Goal: Transaction & Acquisition: Purchase product/service

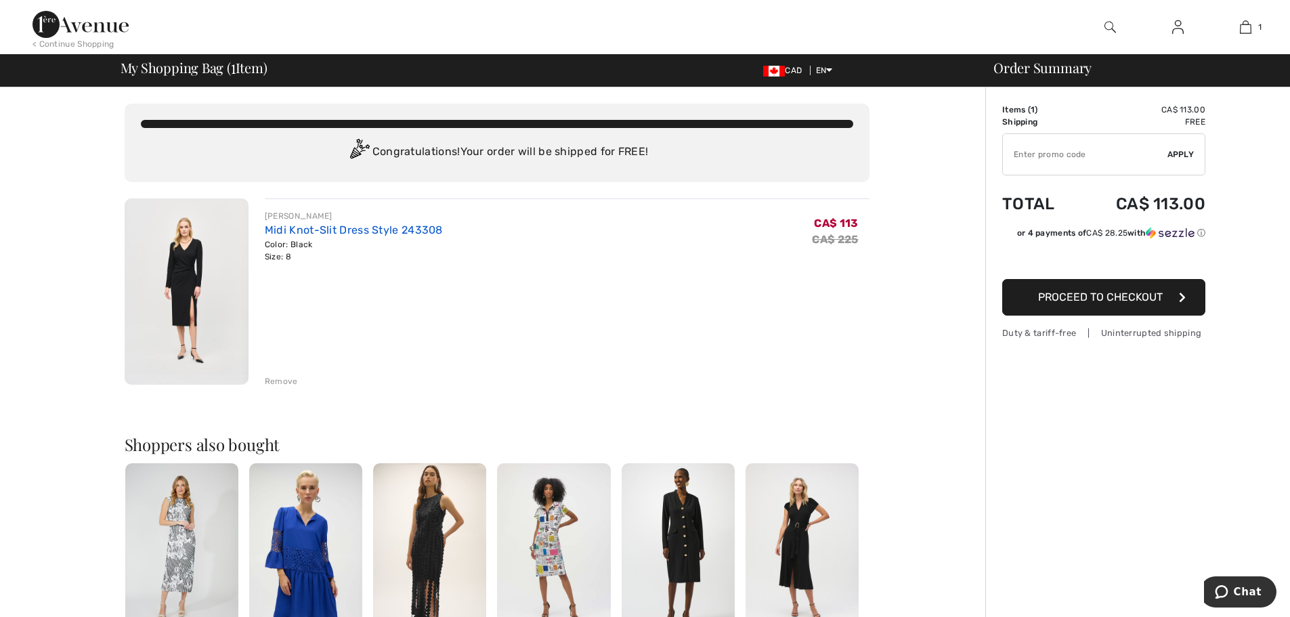
click at [283, 226] on link "Midi Knot-Slit Dress Style 243308" at bounding box center [354, 230] width 178 height 13
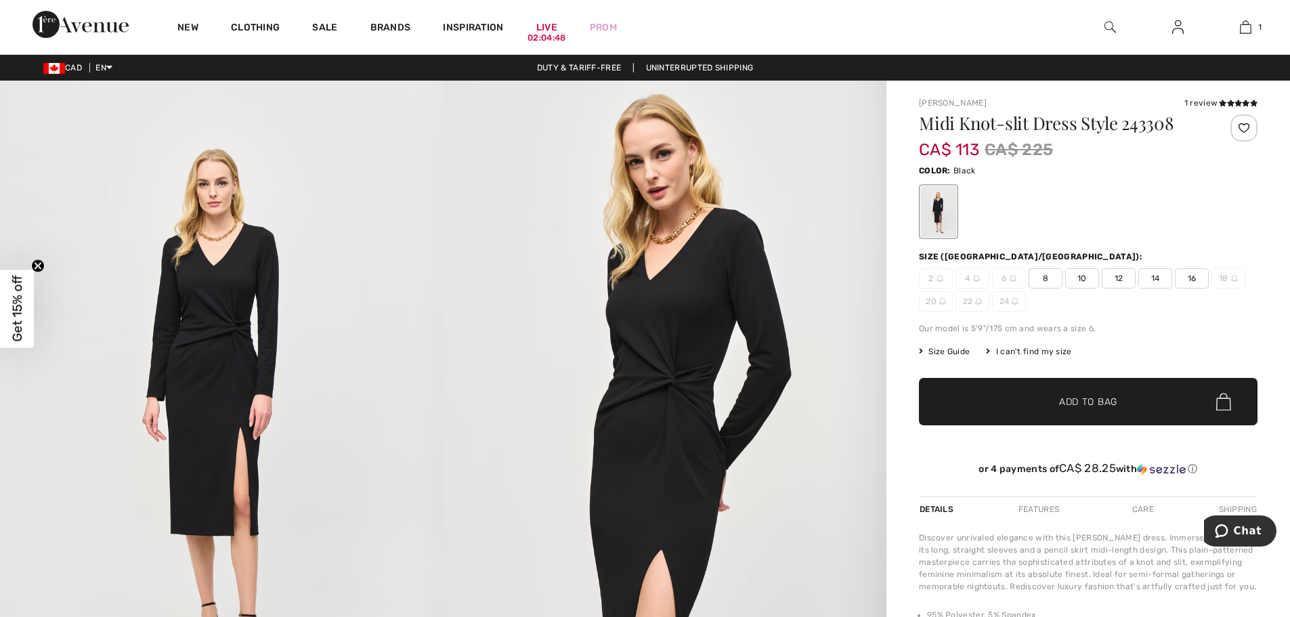
click at [717, 360] on img at bounding box center [666, 413] width 444 height 664
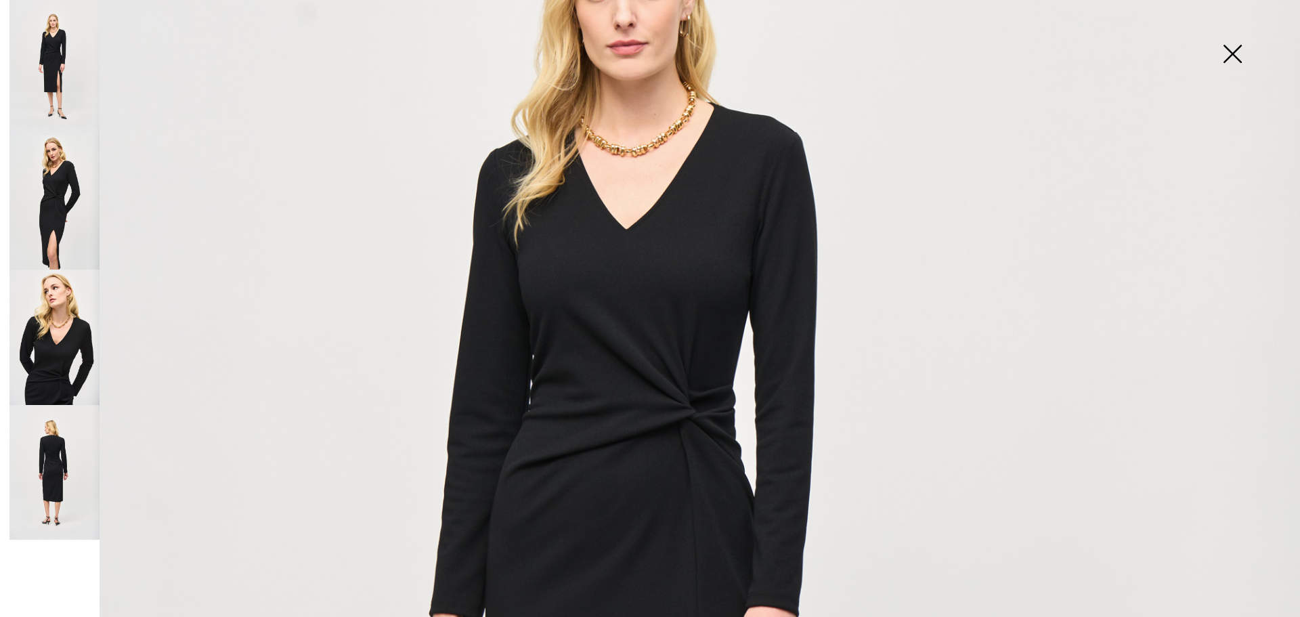
scroll to position [165, 0]
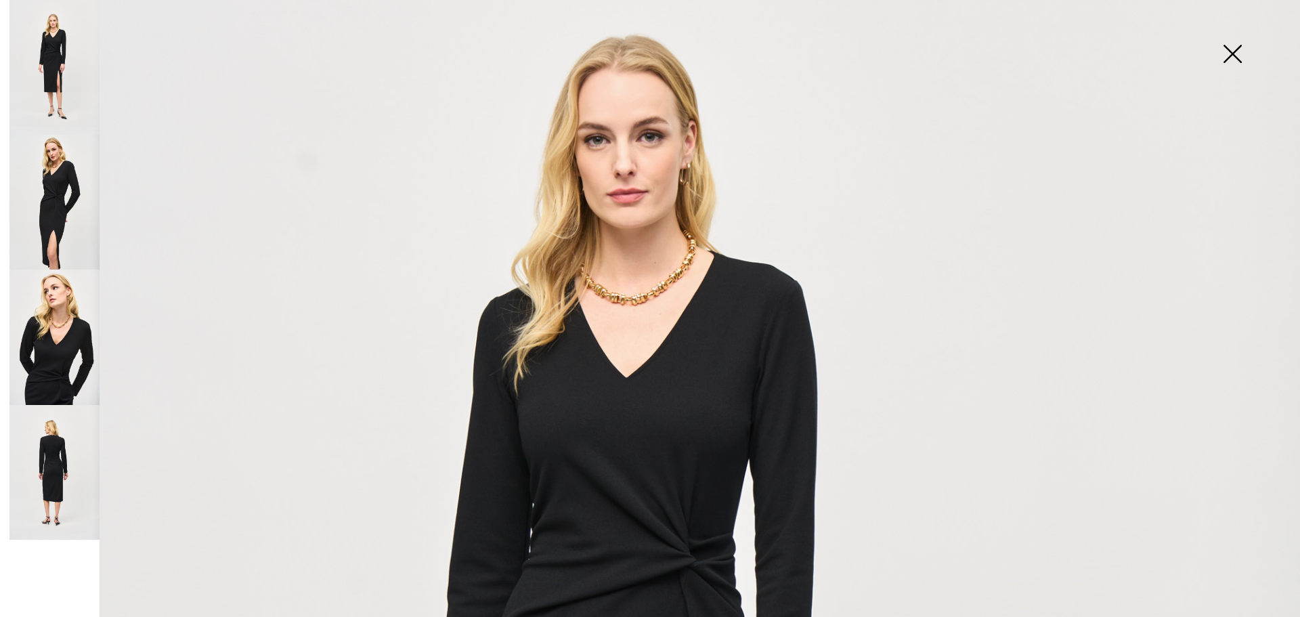
click at [74, 202] on img at bounding box center [54, 202] width 90 height 135
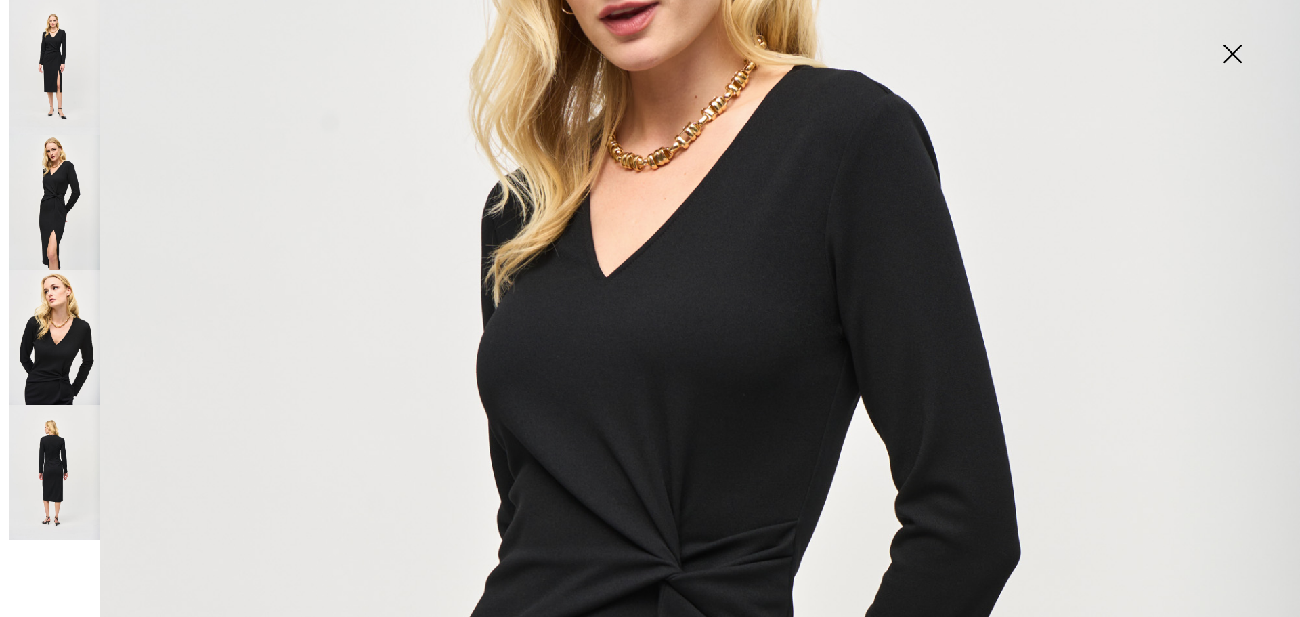
scroll to position [30, 0]
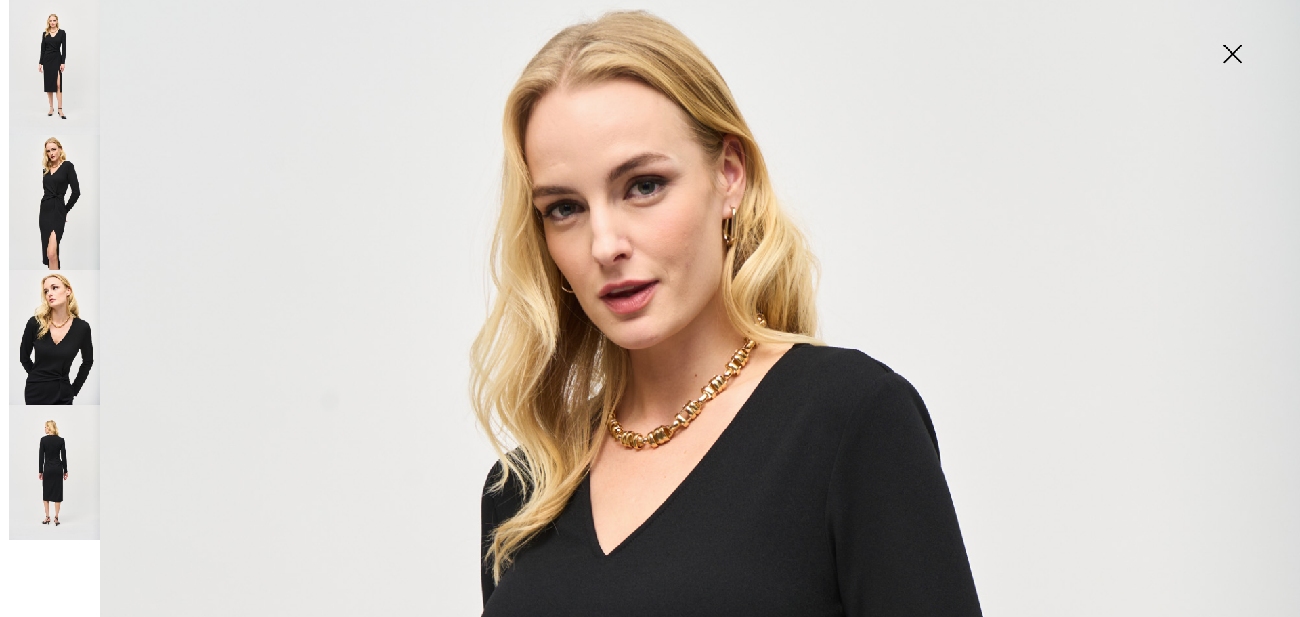
click at [58, 456] on img at bounding box center [54, 472] width 90 height 135
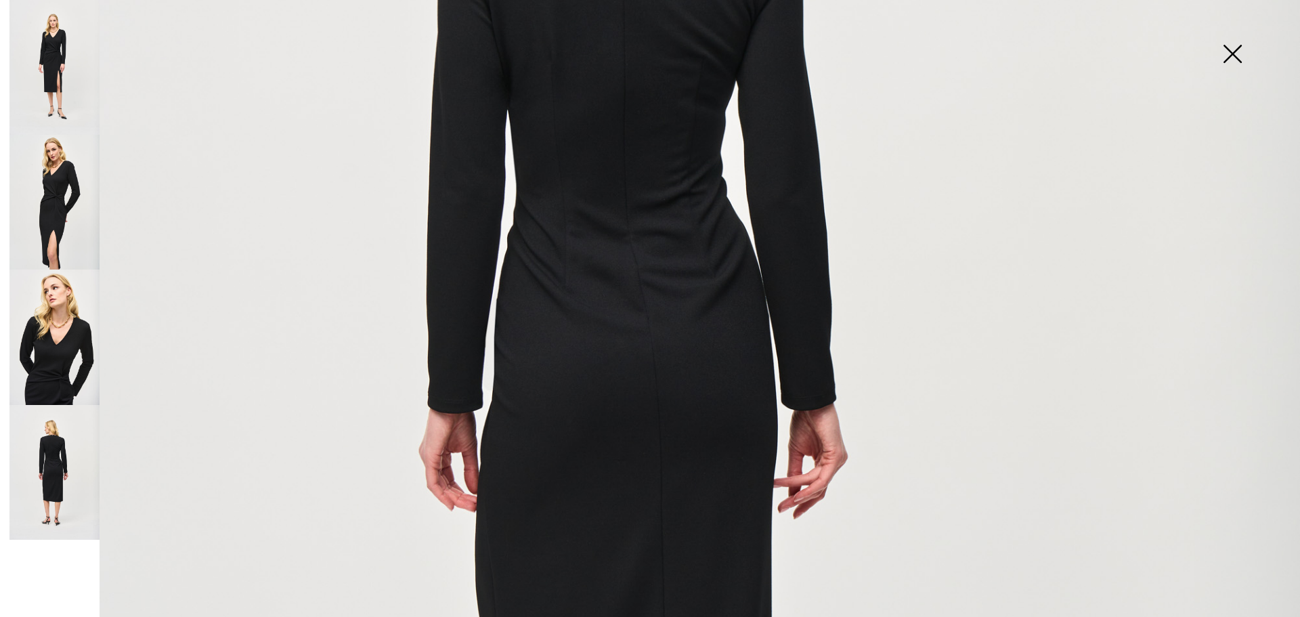
scroll to position [165, 0]
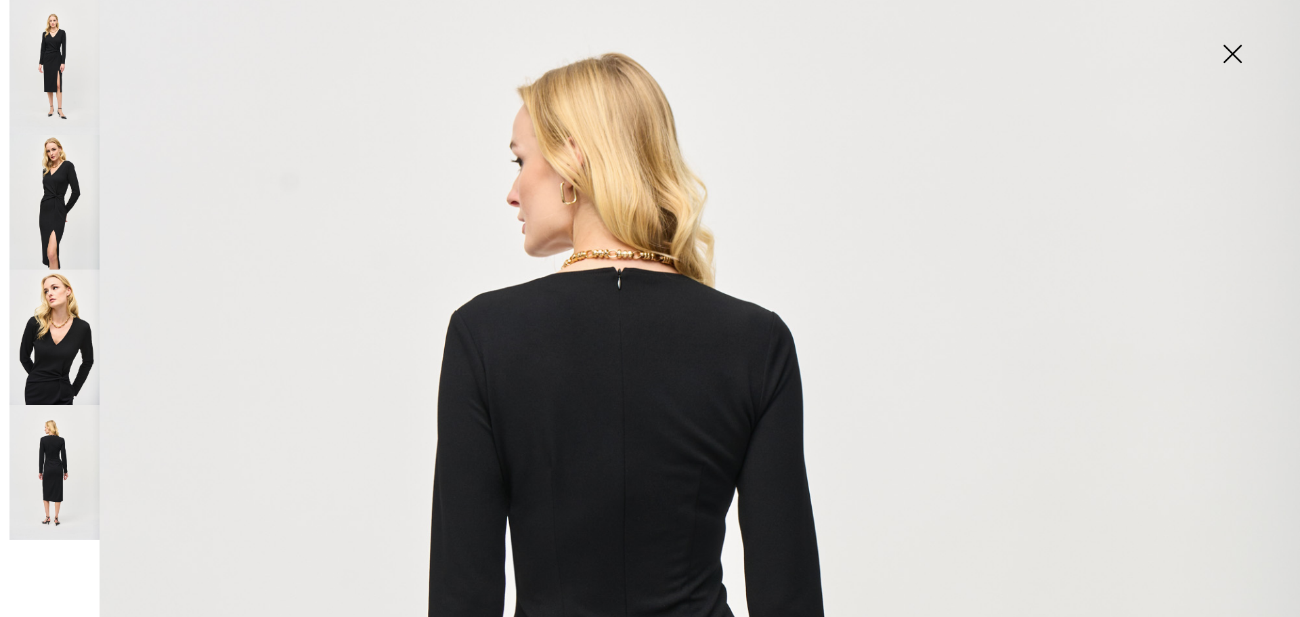
click at [59, 338] on img at bounding box center [54, 337] width 90 height 135
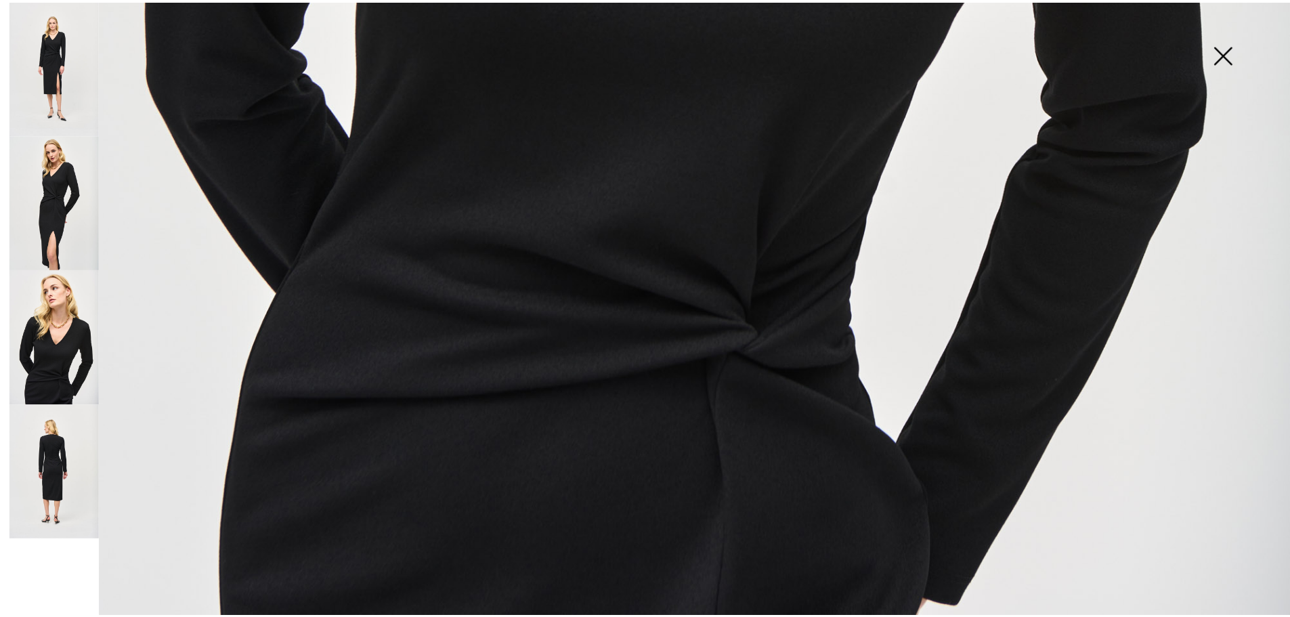
scroll to position [1317, 0]
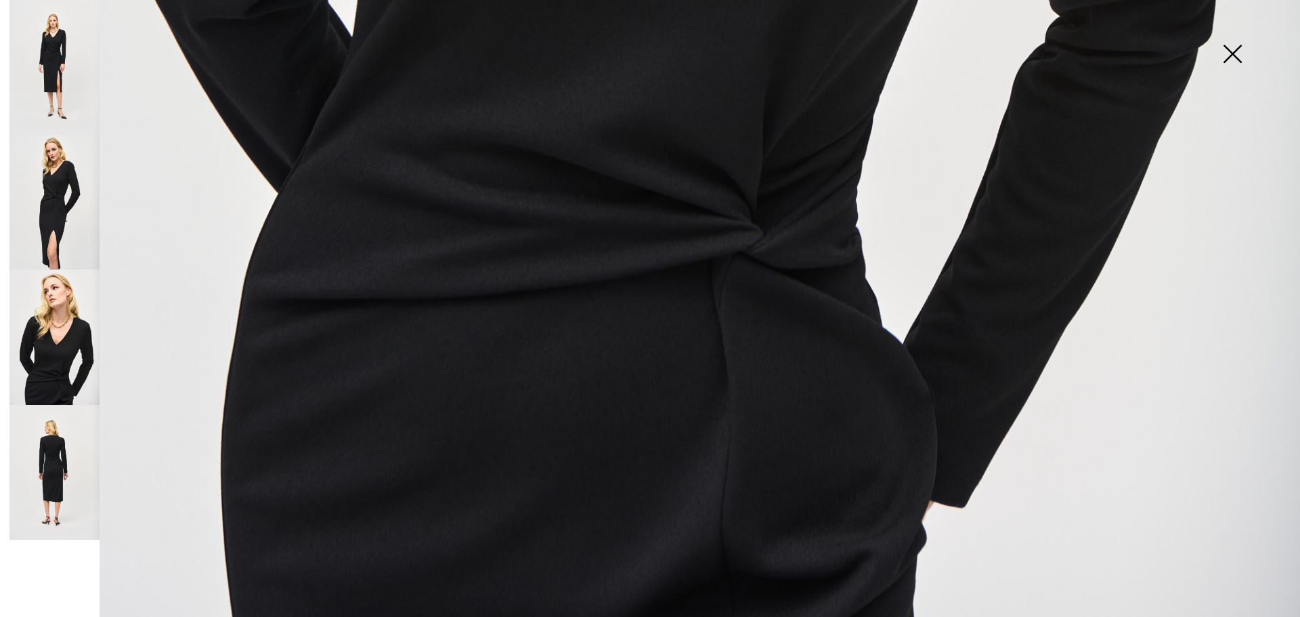
click at [1228, 58] on img at bounding box center [1233, 55] width 68 height 70
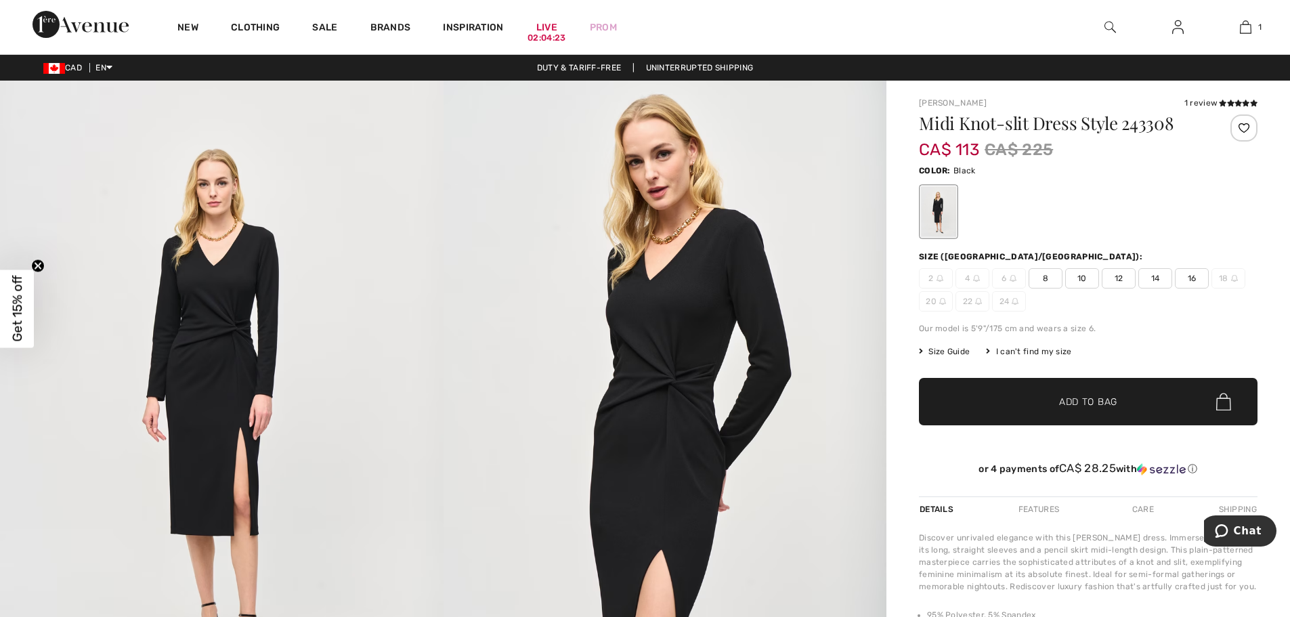
scroll to position [1301, 0]
